Goal: Check status

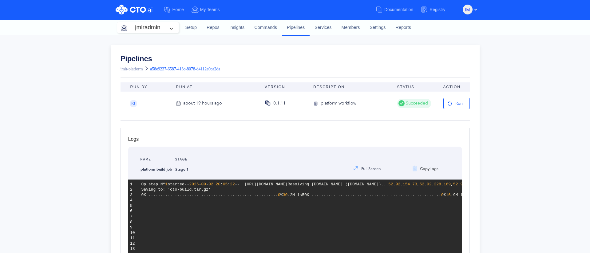
scroll to position [174, 0]
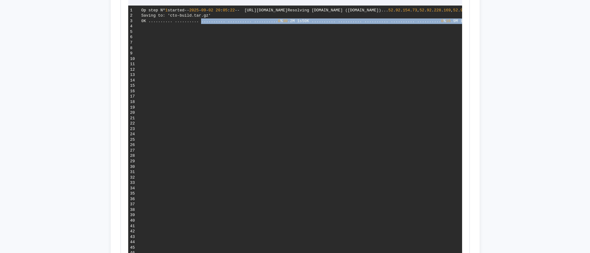
drag, startPoint x: 202, startPoint y: 53, endPoint x: 321, endPoint y: 227, distance: 211.0
drag, startPoint x: 196, startPoint y: 54, endPoint x: 321, endPoint y: 222, distance: 209.3
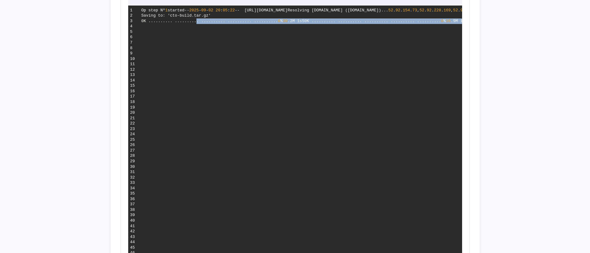
drag, startPoint x: 199, startPoint y: 54, endPoint x: 322, endPoint y: 227, distance: 212.3
drag, startPoint x: 202, startPoint y: 54, endPoint x: 322, endPoint y: 221, distance: 206.0
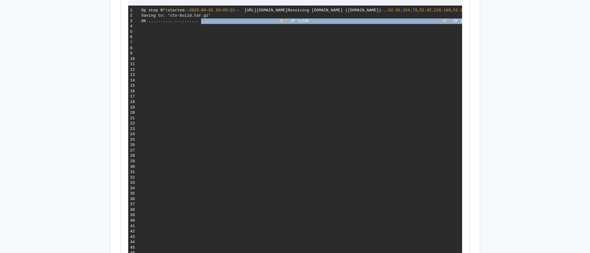
drag, startPoint x: 198, startPoint y: 53, endPoint x: 278, endPoint y: 167, distance: 139.6
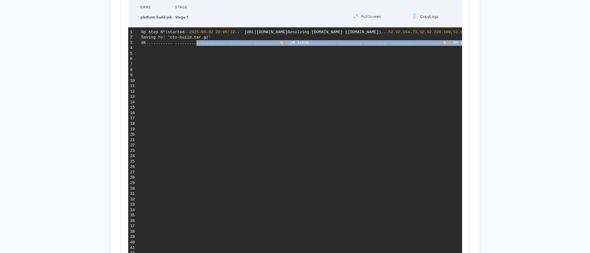
scroll to position [146, 0]
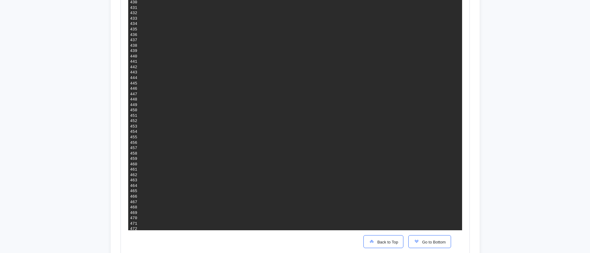
scroll to position [2464, 0]
